Goal: Task Accomplishment & Management: Use online tool/utility

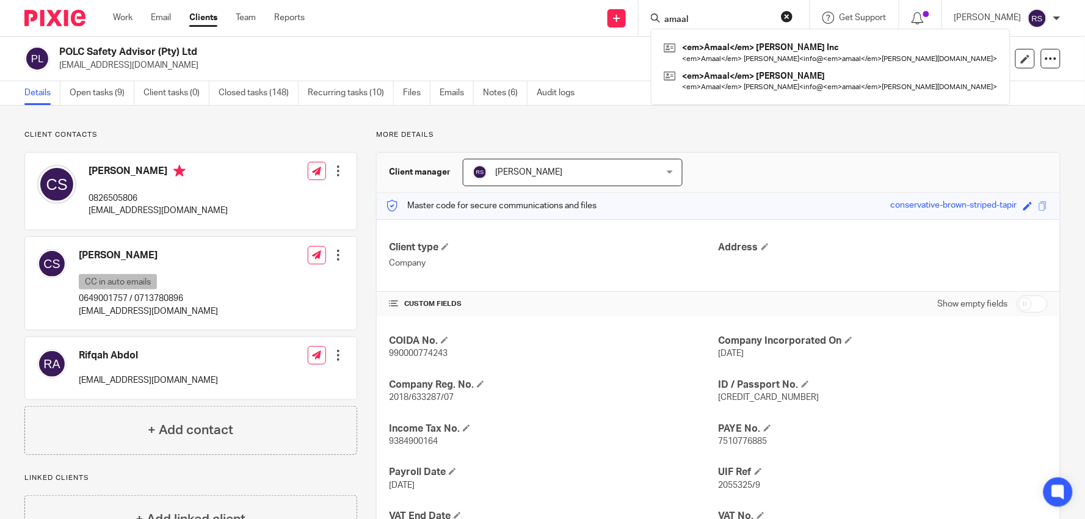
type input "amaal"
click button "submit" at bounding box center [0, 0] width 0 height 0
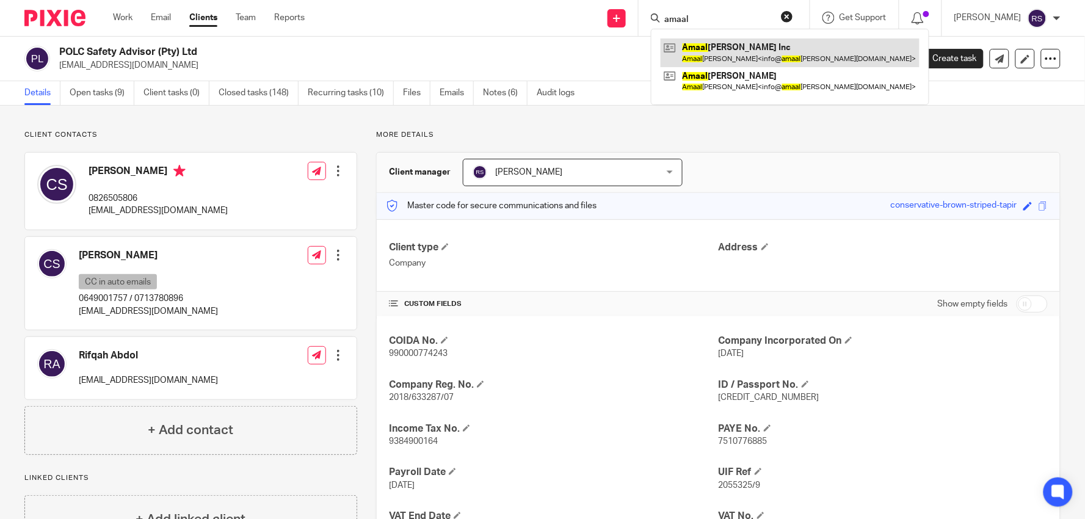
click at [769, 52] on link at bounding box center [789, 52] width 259 height 28
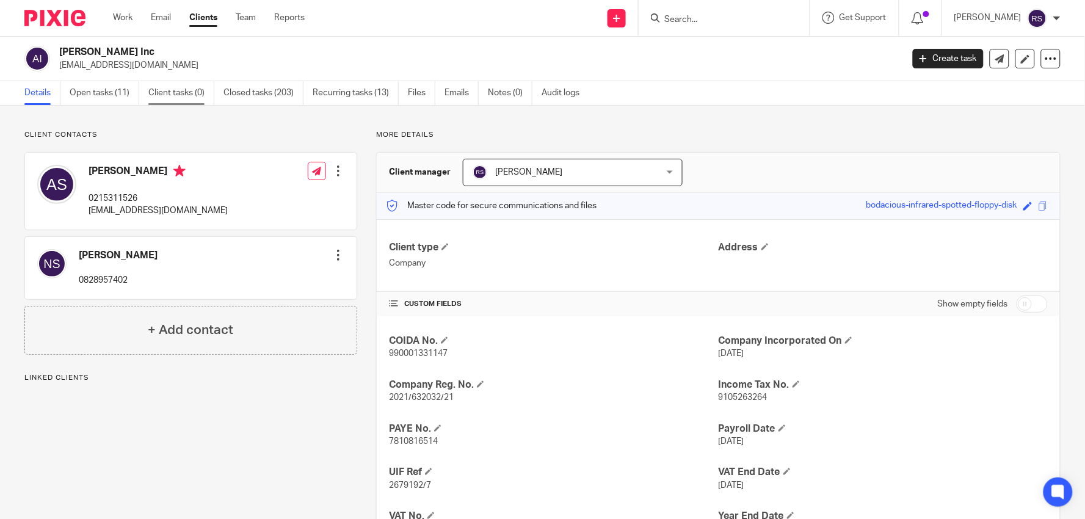
click at [192, 92] on link "Client tasks (0)" at bounding box center [181, 93] width 66 height 24
click at [105, 93] on link "Open tasks (11)" at bounding box center [105, 93] width 70 height 24
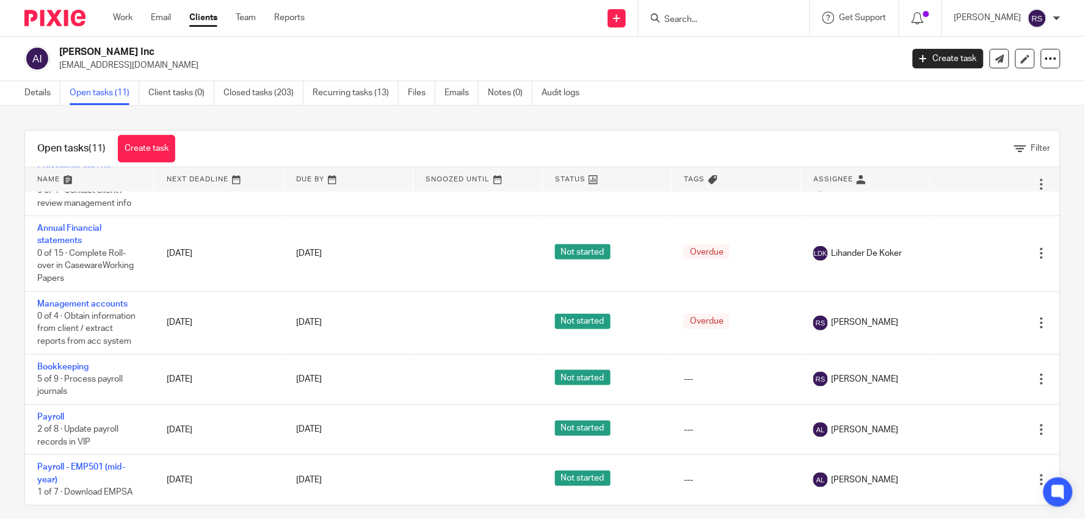
scroll to position [360, 0]
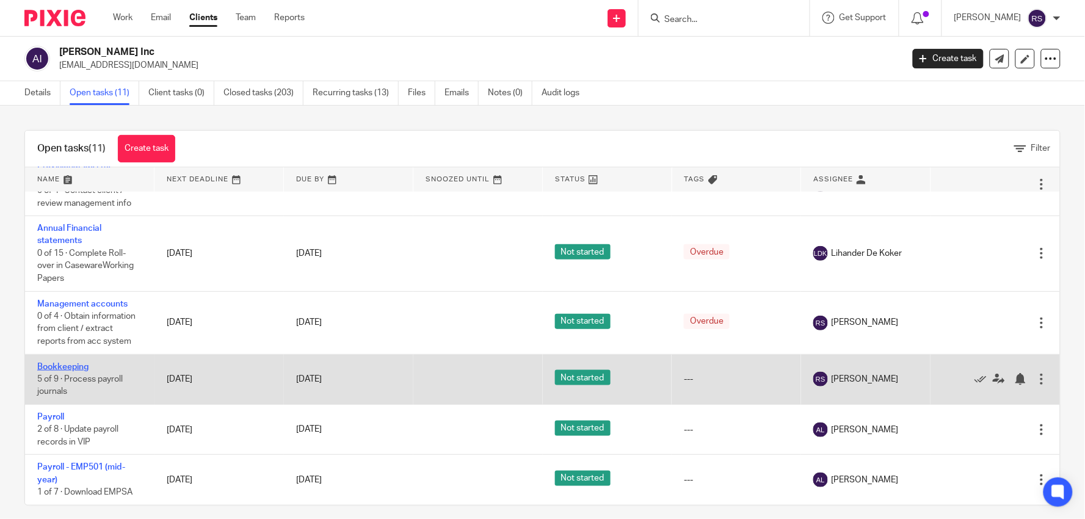
click at [68, 364] on link "Bookkeeping" at bounding box center [62, 367] width 51 height 9
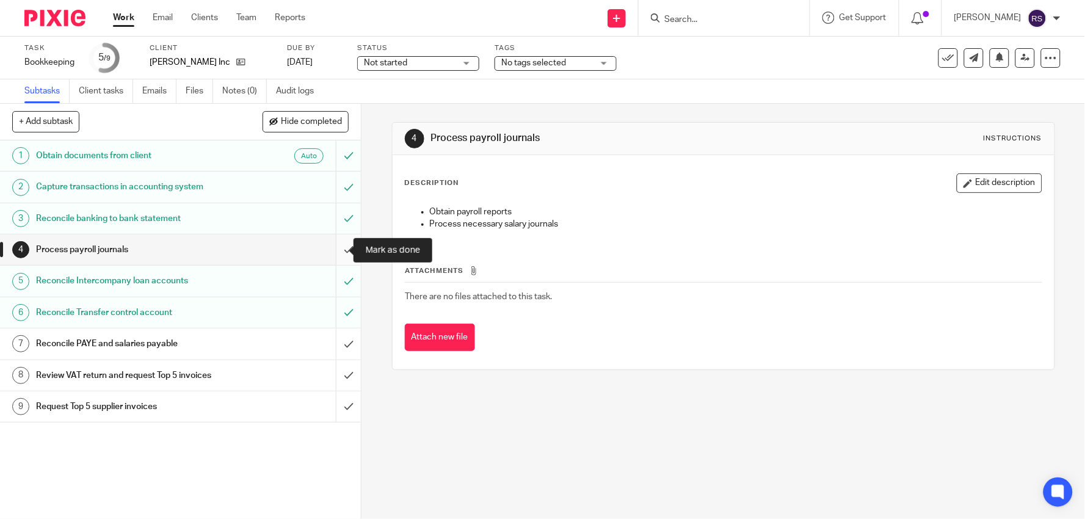
click at [336, 247] on input "submit" at bounding box center [180, 249] width 361 height 31
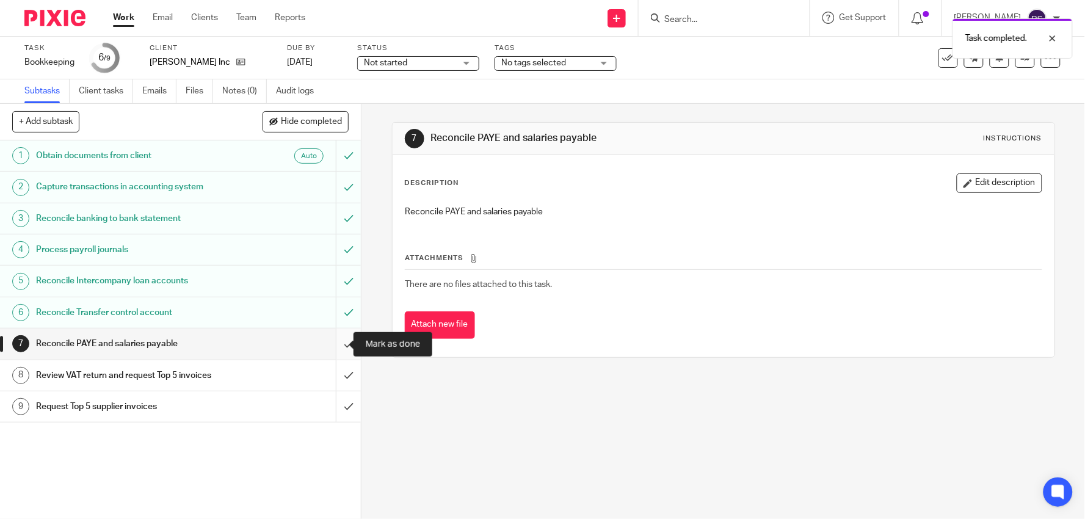
click at [339, 346] on input "submit" at bounding box center [180, 343] width 361 height 31
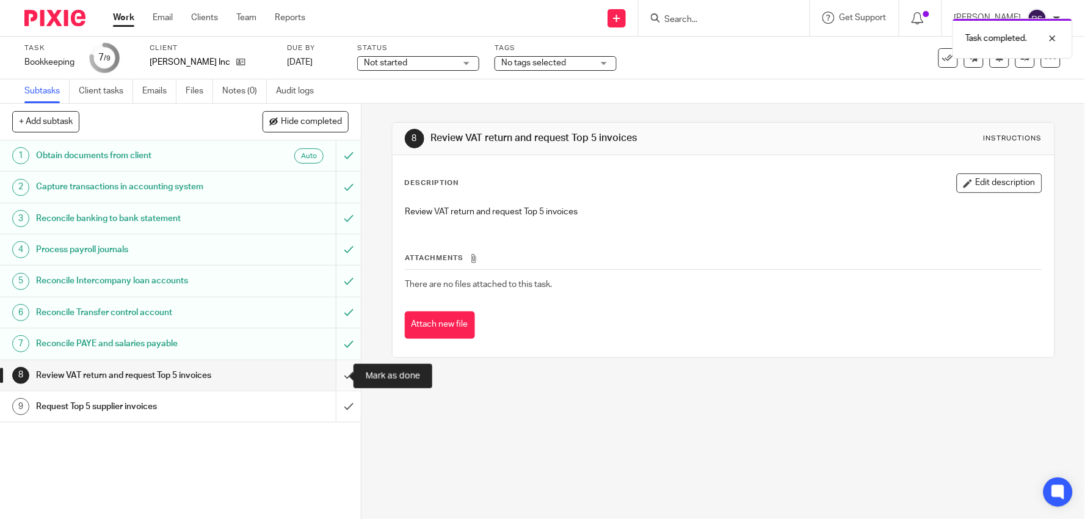
click at [334, 375] on input "submit" at bounding box center [180, 375] width 361 height 31
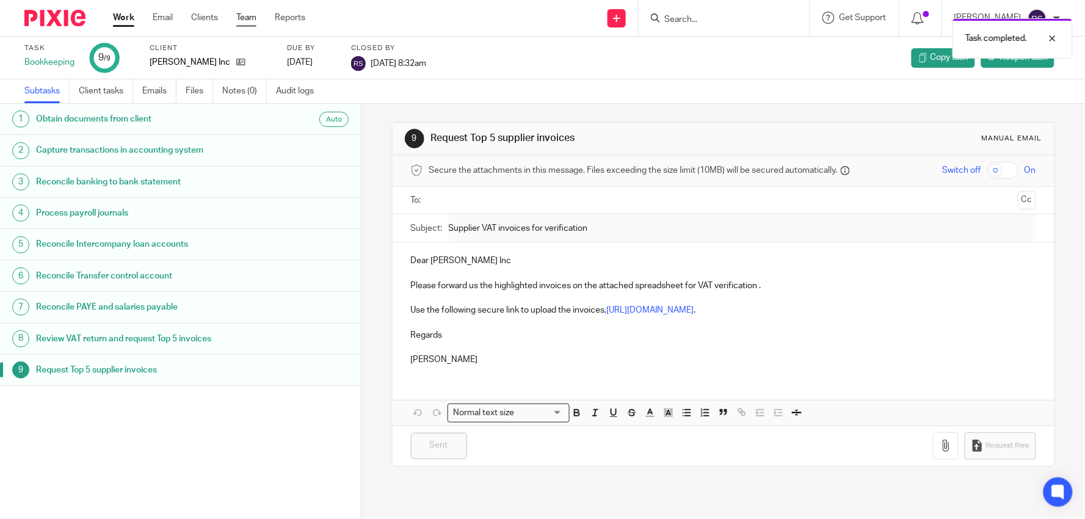
click at [250, 22] on link "Team" at bounding box center [246, 18] width 20 height 12
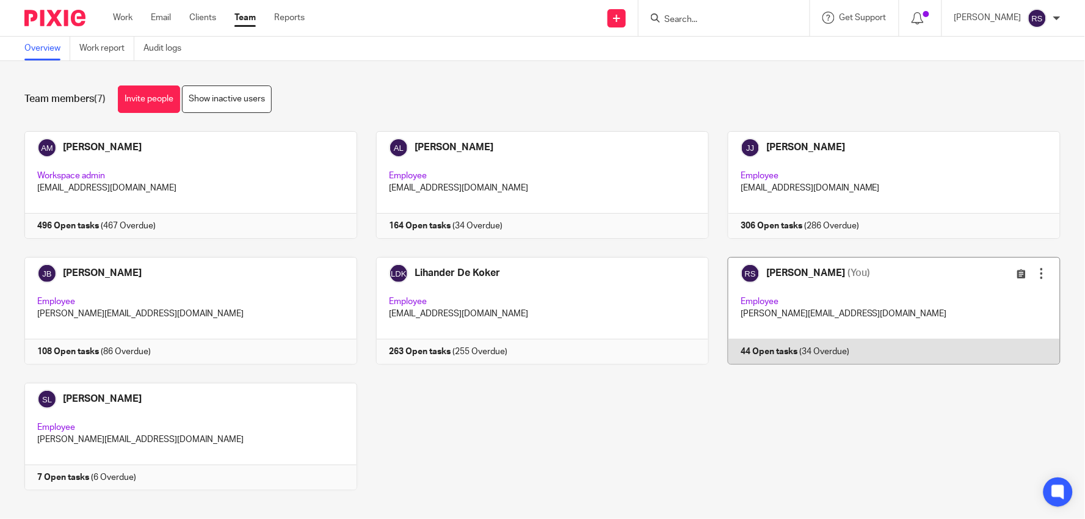
click at [796, 337] on link at bounding box center [885, 310] width 352 height 107
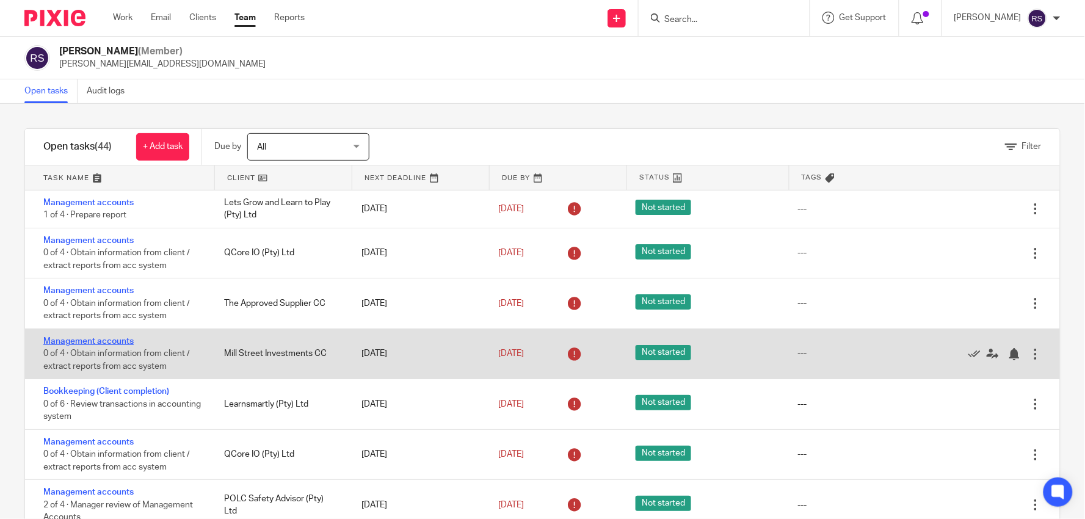
click at [106, 342] on link "Management accounts" at bounding box center [88, 341] width 90 height 9
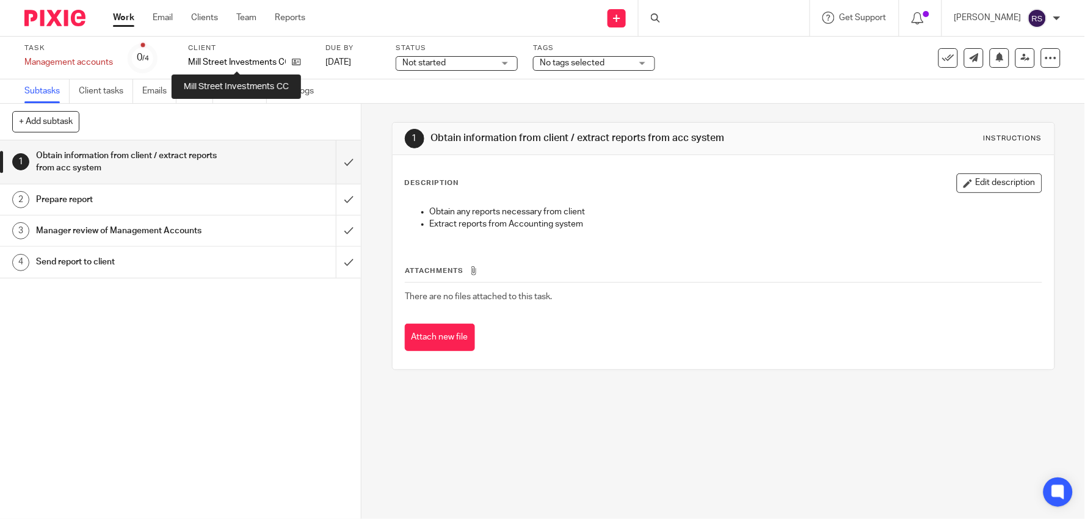
click at [237, 61] on p "Mill Street Investments CC" at bounding box center [237, 62] width 98 height 12
click at [236, 61] on p "Mill Street Investments CC" at bounding box center [237, 62] width 98 height 12
click at [348, 33] on div "Send new email Create task Add client Get Support Contact Support Help Document…" at bounding box center [704, 18] width 761 height 36
click at [260, 61] on p "Mill Street Investments CC" at bounding box center [237, 62] width 98 height 12
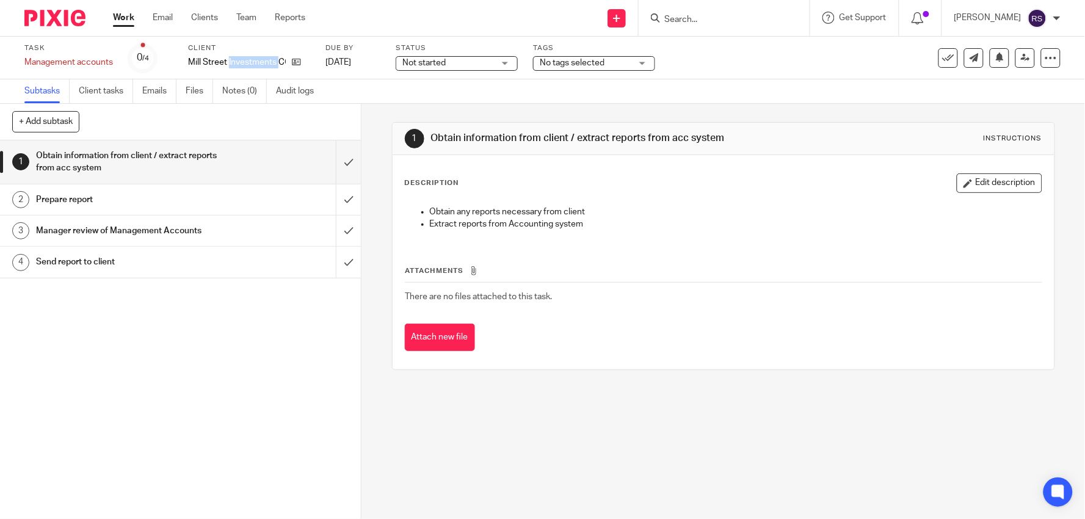
click at [260, 61] on p "Mill Street Investments CC" at bounding box center [237, 62] width 98 height 12
copy div "Mill Street Investments CC"
click at [728, 26] on div at bounding box center [723, 18] width 171 height 36
click at [734, 19] on input "Search" at bounding box center [718, 20] width 110 height 11
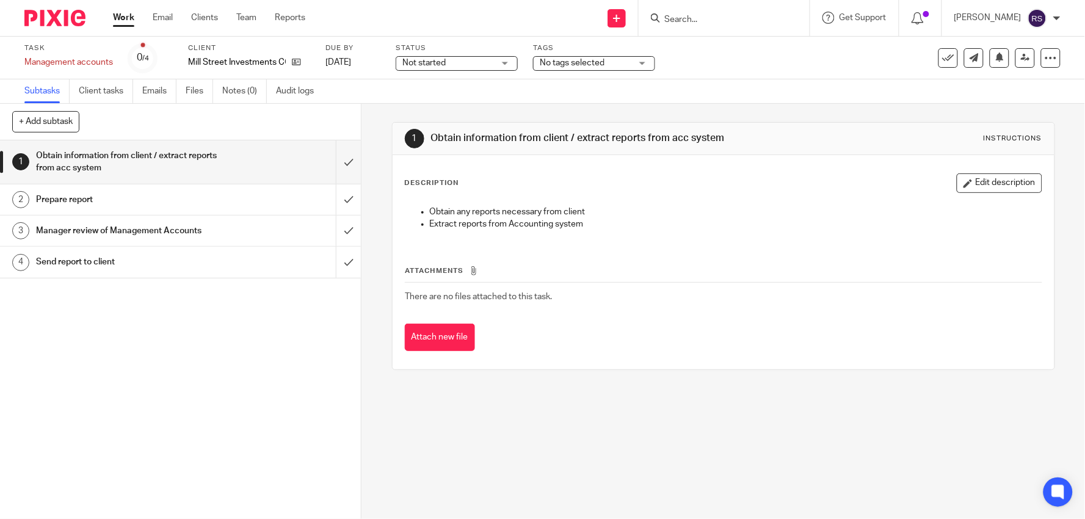
paste input "Mill Street Investments CC"
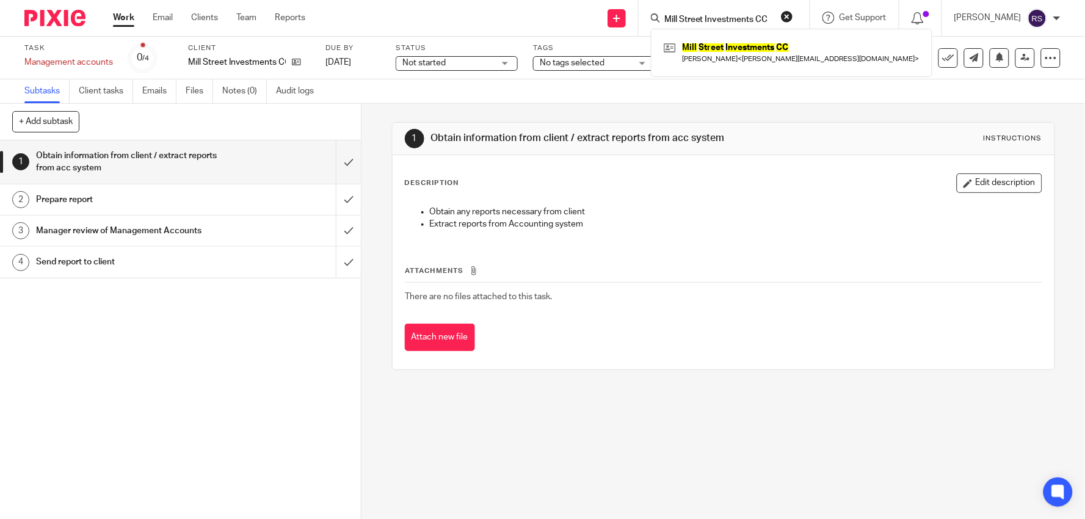
type input "Mill Street Investments CC"
click button "submit" at bounding box center [0, 0] width 0 height 0
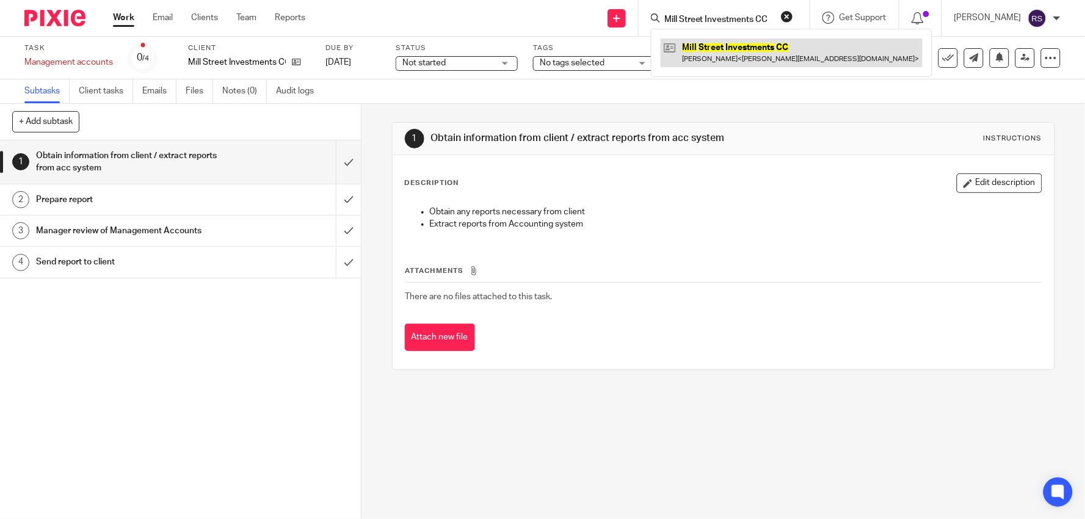
click at [759, 44] on link at bounding box center [791, 52] width 262 height 28
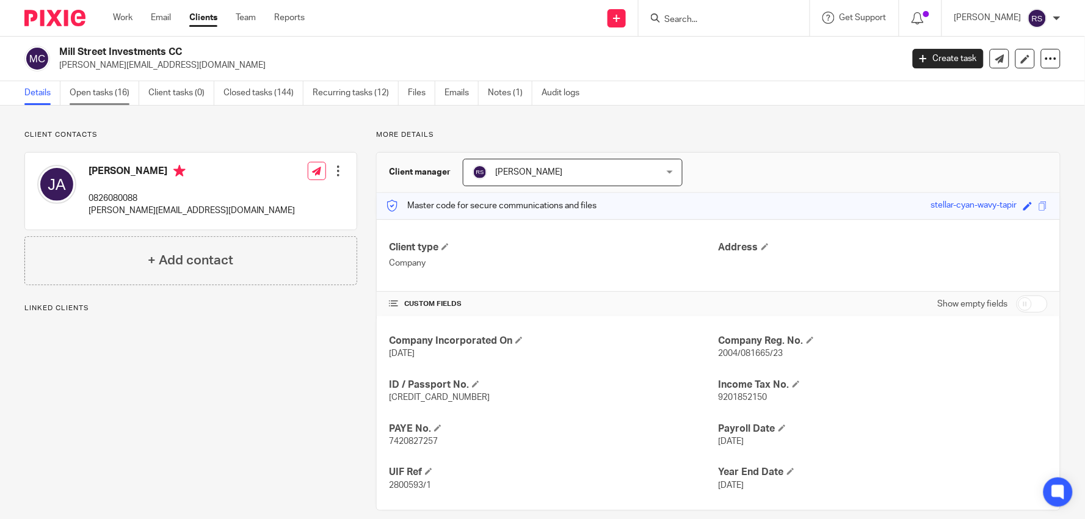
click at [127, 95] on link "Open tasks (16)" at bounding box center [105, 93] width 70 height 24
